Goal: Task Accomplishment & Management: Manage account settings

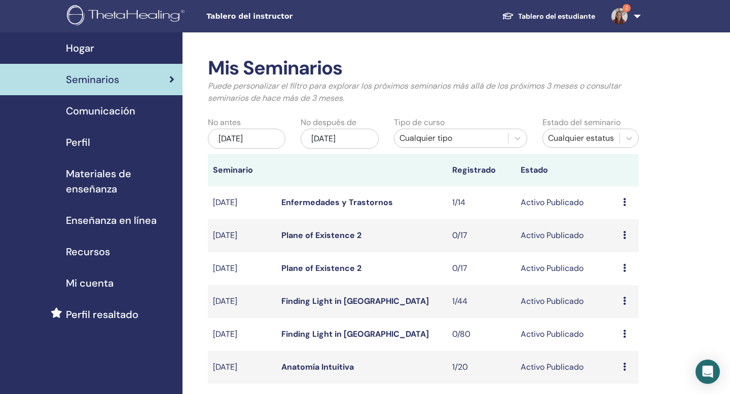
scroll to position [291, 0]
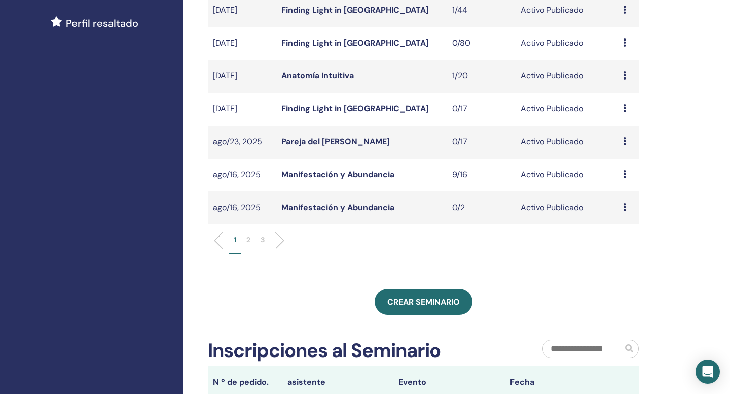
click at [623, 175] on icon at bounding box center [624, 174] width 3 height 8
click at [627, 215] on link "asistentes" at bounding box center [619, 214] width 39 height 11
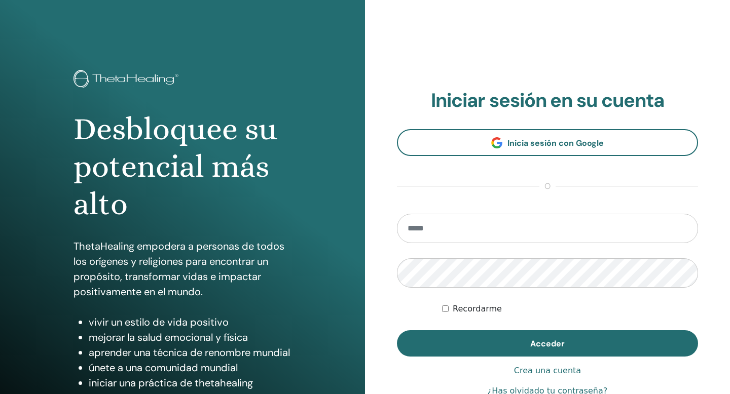
click at [627, 215] on input "email" at bounding box center [547, 228] width 301 height 29
type input "**********"
click at [397, 331] on button "Acceder" at bounding box center [547, 344] width 301 height 26
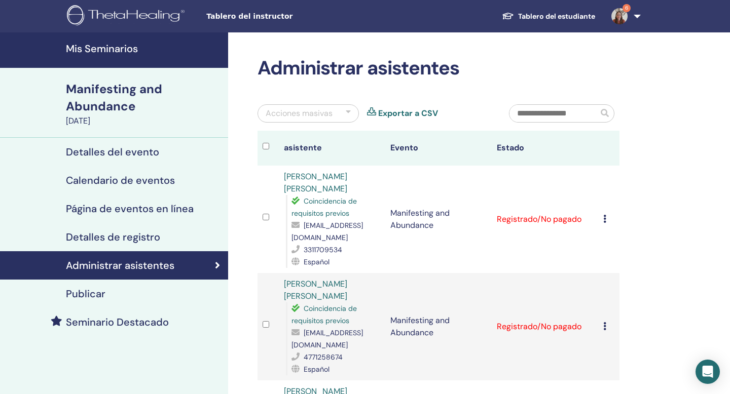
click at [152, 46] on h4 "Mis Seminarios" at bounding box center [144, 49] width 156 height 12
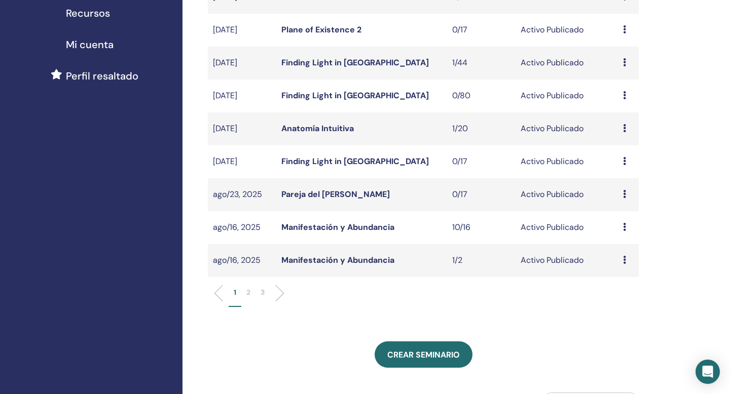
scroll to position [241, 0]
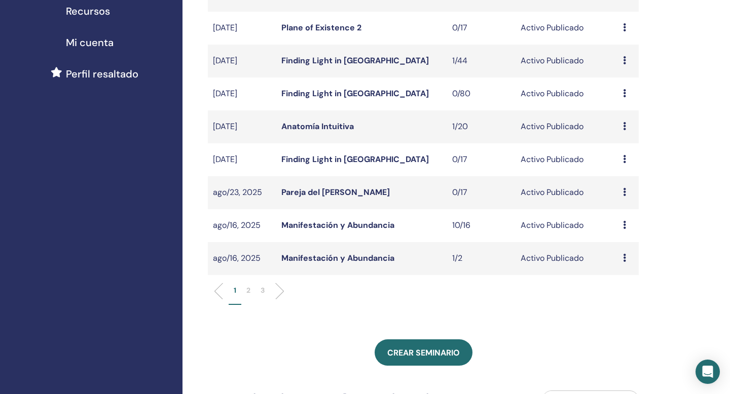
click at [624, 225] on icon at bounding box center [624, 225] width 3 height 8
click at [629, 261] on link "asistentes" at bounding box center [619, 263] width 39 height 11
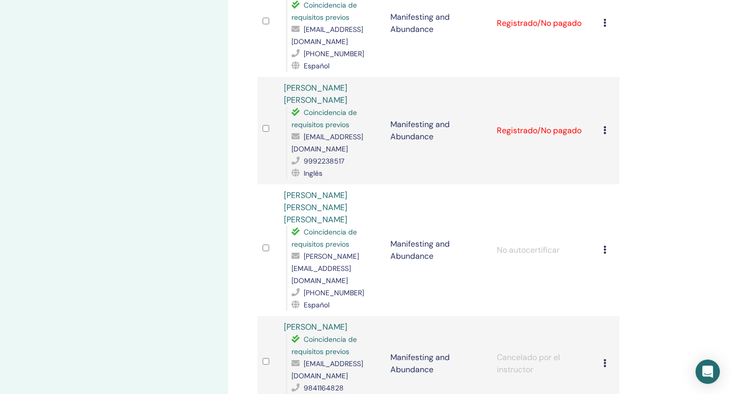
scroll to position [819, 0]
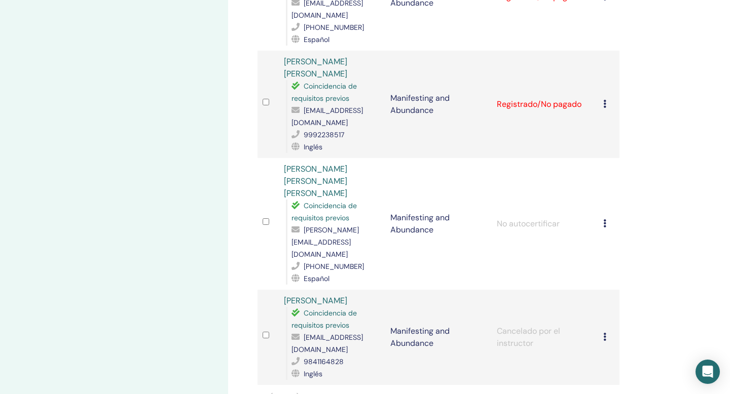
click at [606, 218] on div "Cancelar registro No autocertificar Marcar como pagado Marcar como no pagado Ma…" at bounding box center [608, 224] width 11 height 12
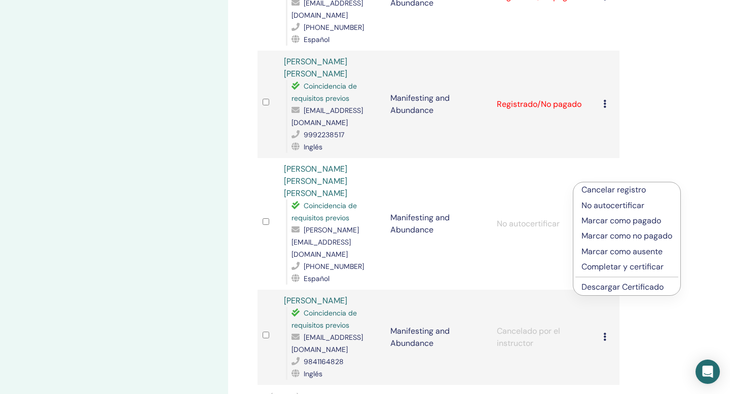
click at [606, 224] on p "Marcar como pagado" at bounding box center [626, 221] width 91 height 12
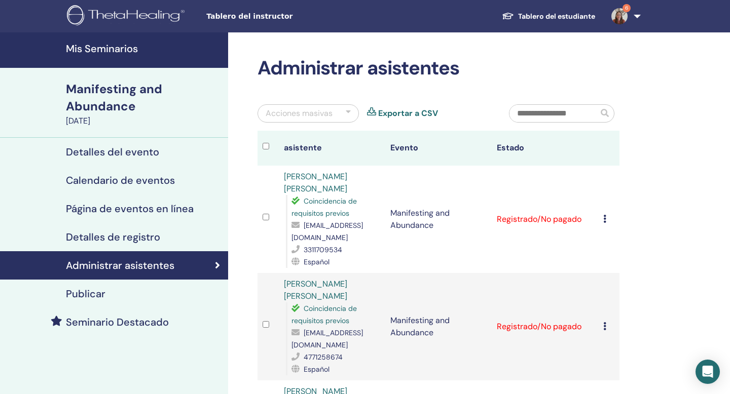
click at [217, 149] on div "Detalles del evento" at bounding box center [114, 152] width 212 height 12
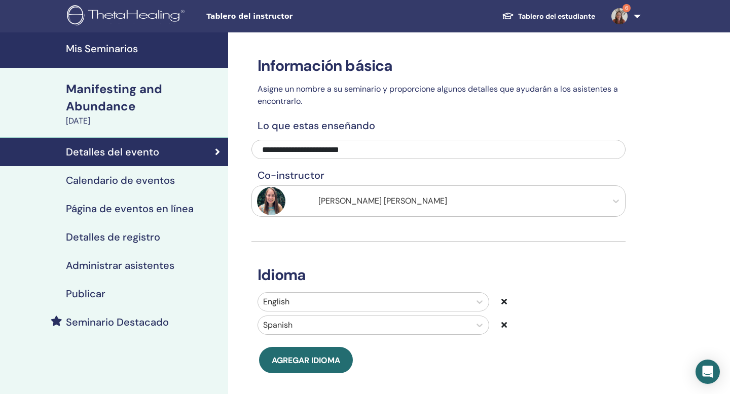
click at [624, 16] on img at bounding box center [619, 16] width 16 height 16
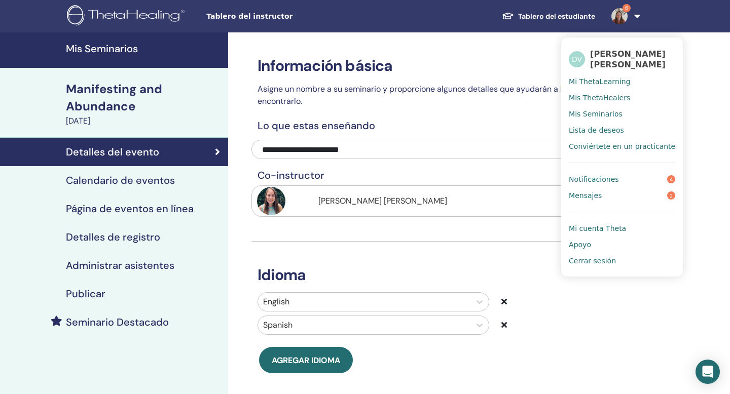
click at [629, 180] on link "Notificaciones 4" at bounding box center [622, 179] width 106 height 16
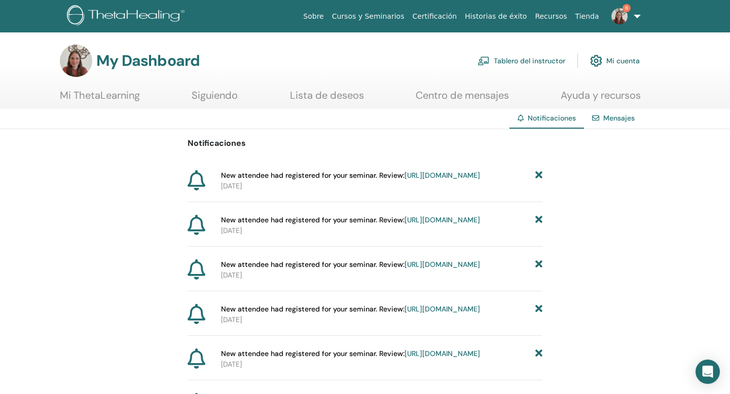
click at [433, 180] on link "https://member.thetahealing.com/instructor/seminar/374812/attendees" at bounding box center [443, 175] width 76 height 9
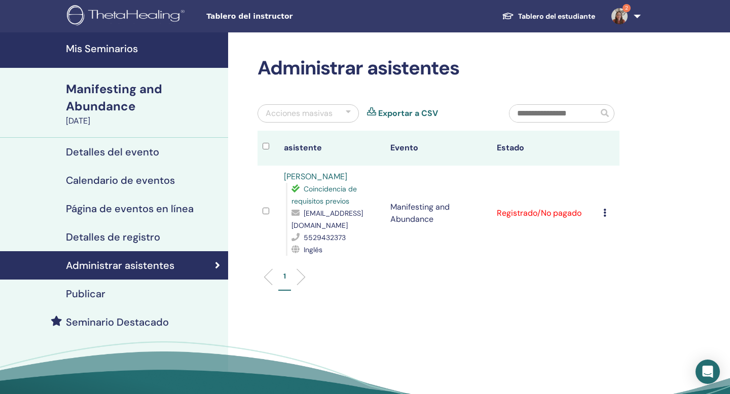
click at [116, 46] on h4 "Mis Seminarios" at bounding box center [144, 49] width 156 height 12
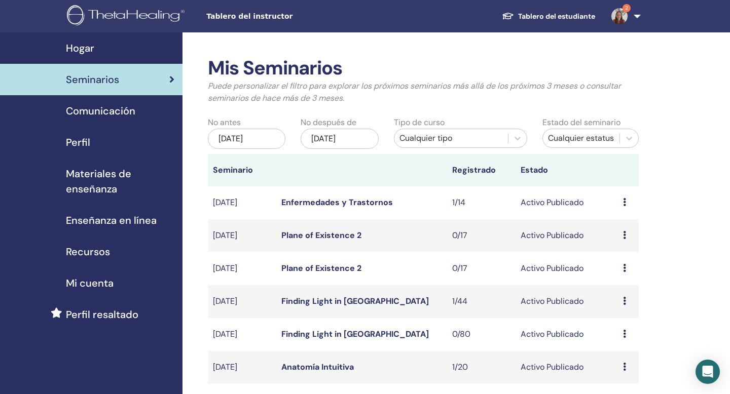
click at [623, 15] on img at bounding box center [619, 16] width 16 height 16
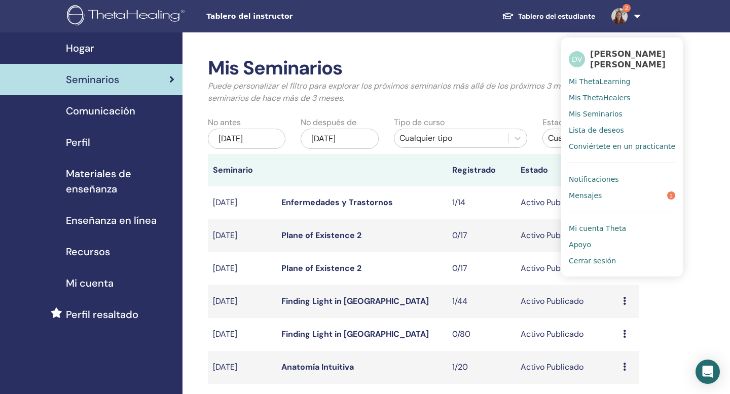
click at [613, 177] on span "Notificaciones" at bounding box center [594, 179] width 50 height 9
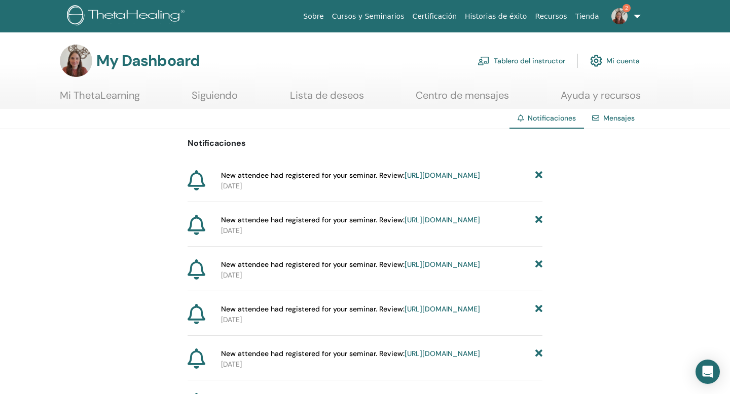
click at [454, 180] on link "[URL][DOMAIN_NAME]" at bounding box center [443, 175] width 76 height 9
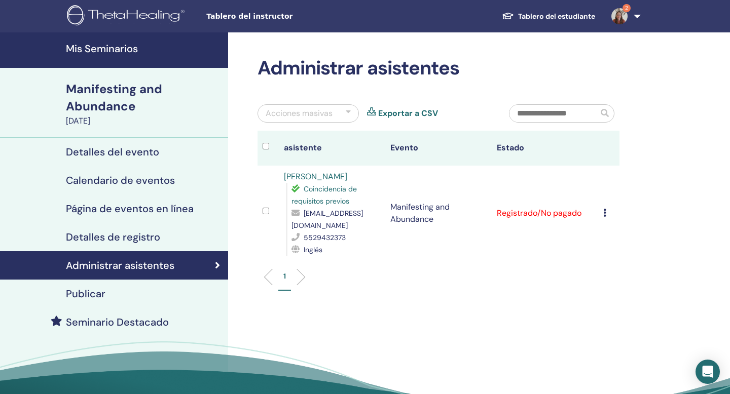
click at [153, 186] on h4 "Calendario de eventos" at bounding box center [120, 180] width 109 height 12
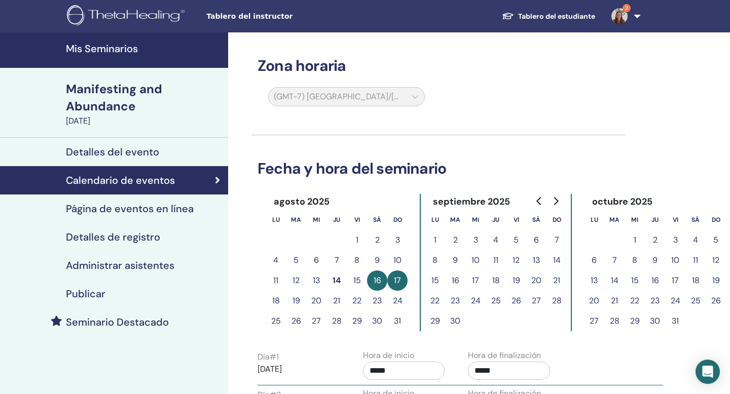
click at [135, 51] on h4 "Mis Seminarios" at bounding box center [144, 49] width 156 height 12
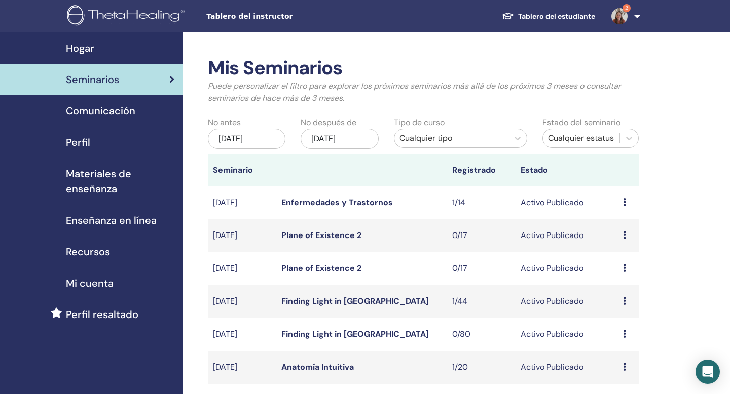
click at [619, 19] on img at bounding box center [619, 16] width 16 height 16
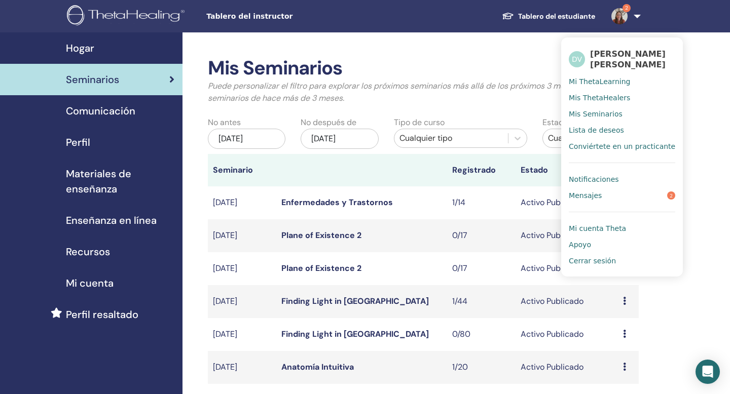
click at [606, 175] on span "Notificaciones" at bounding box center [594, 179] width 50 height 9
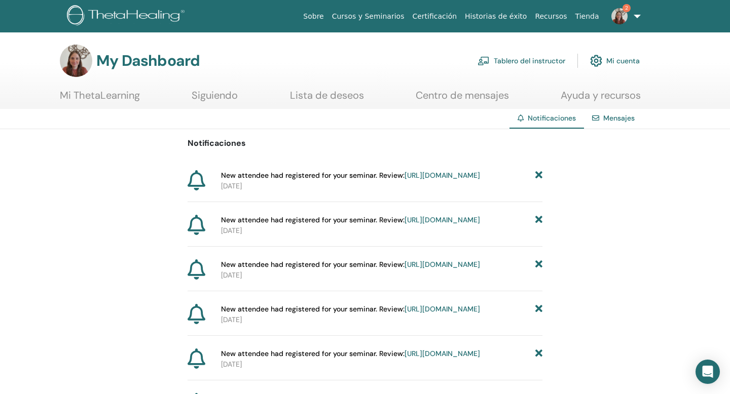
click at [449, 225] on link "https://member.thetahealing.com/instructor/seminar/347579/attendees" at bounding box center [443, 219] width 76 height 9
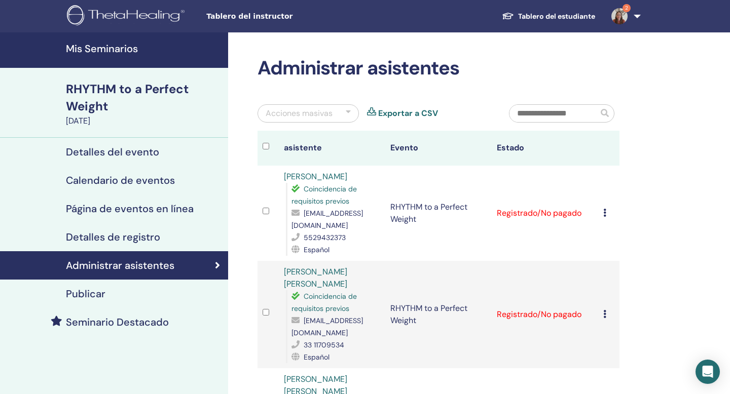
click at [184, 234] on div "Detalles de registro" at bounding box center [114, 237] width 212 height 12
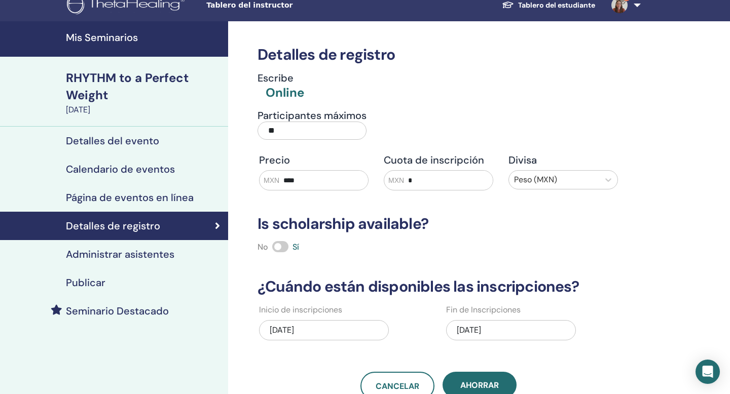
scroll to position [16, 0]
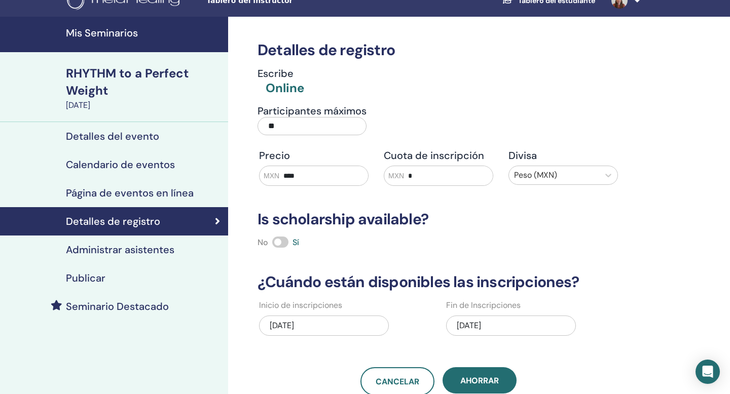
click at [164, 31] on h4 "Mis Seminarios" at bounding box center [144, 33] width 156 height 12
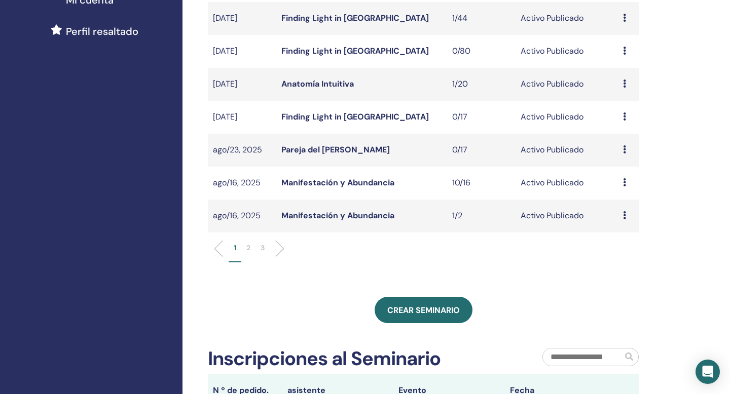
scroll to position [280, 0]
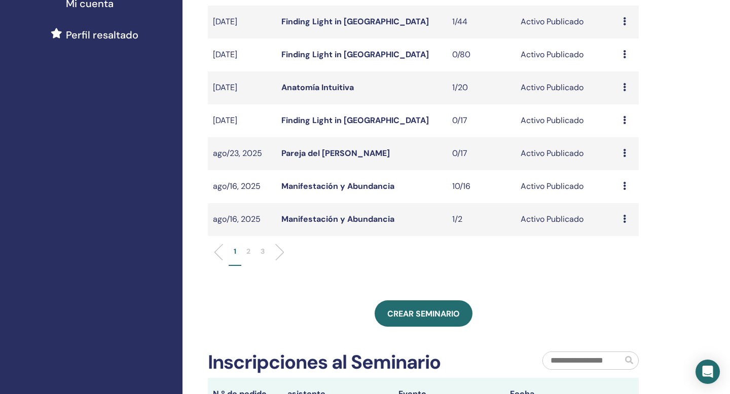
click at [248, 252] on p "2" at bounding box center [248, 251] width 4 height 11
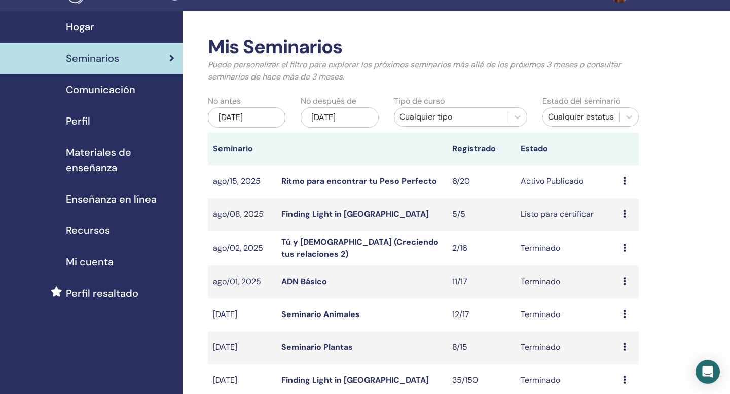
scroll to position [23, 0]
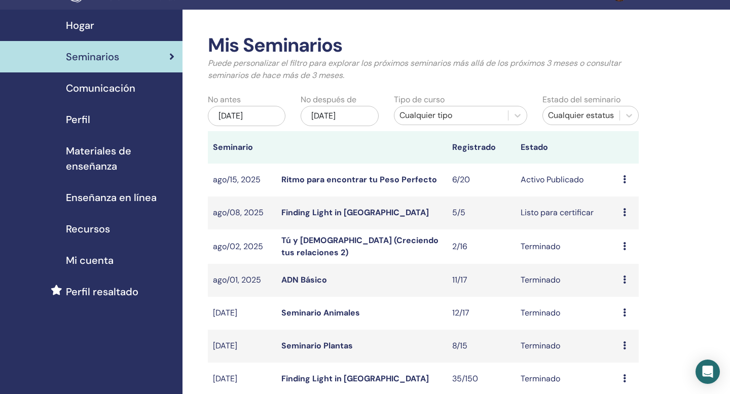
click at [625, 213] on icon at bounding box center [624, 212] width 3 height 8
click at [630, 251] on link "asistentes" at bounding box center [620, 252] width 39 height 11
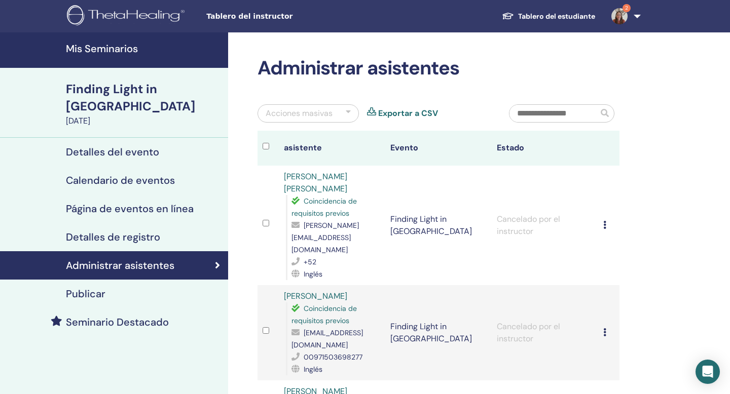
click at [135, 48] on h4 "Mis Seminarios" at bounding box center [144, 49] width 156 height 12
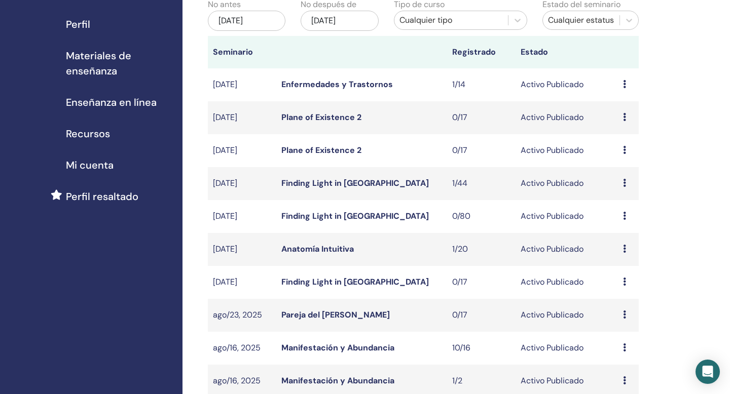
scroll to position [119, 0]
